Goal: Task Accomplishment & Management: Use online tool/utility

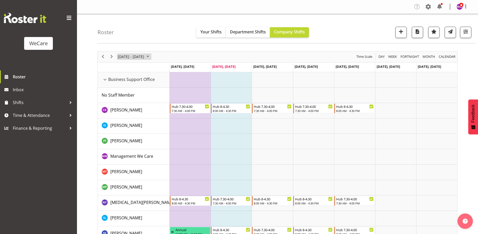
click at [145, 57] on span "[DATE] - [DATE]" at bounding box center [130, 56] width 27 height 6
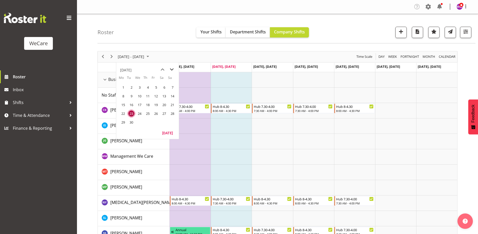
click at [170, 70] on span "next month" at bounding box center [171, 69] width 9 height 9
click at [149, 96] on span "6" at bounding box center [148, 96] width 8 height 8
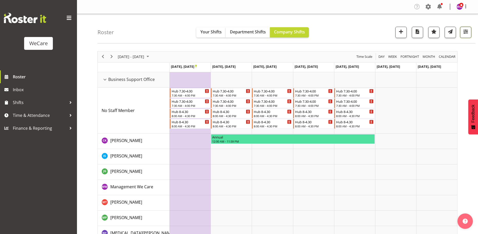
click at [460, 32] on button "button" at bounding box center [465, 32] width 11 height 11
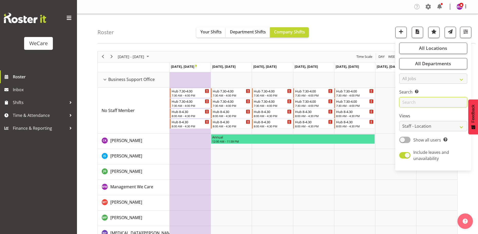
click at [417, 100] on input "text" at bounding box center [433, 102] width 68 height 10
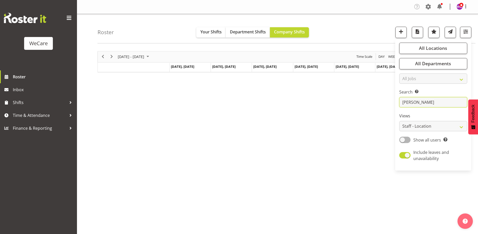
type input "[PERSON_NAME]"
click at [447, 48] on button "All Locations" at bounding box center [433, 48] width 68 height 11
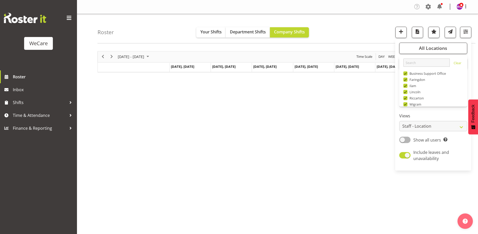
click at [244, 122] on div "[DATE] - [DATE] [DATE] Day Week Fortnight Month calendar Month Agenda Time Scal…" at bounding box center [287, 149] width 380 height 205
